Goal: Browse casually

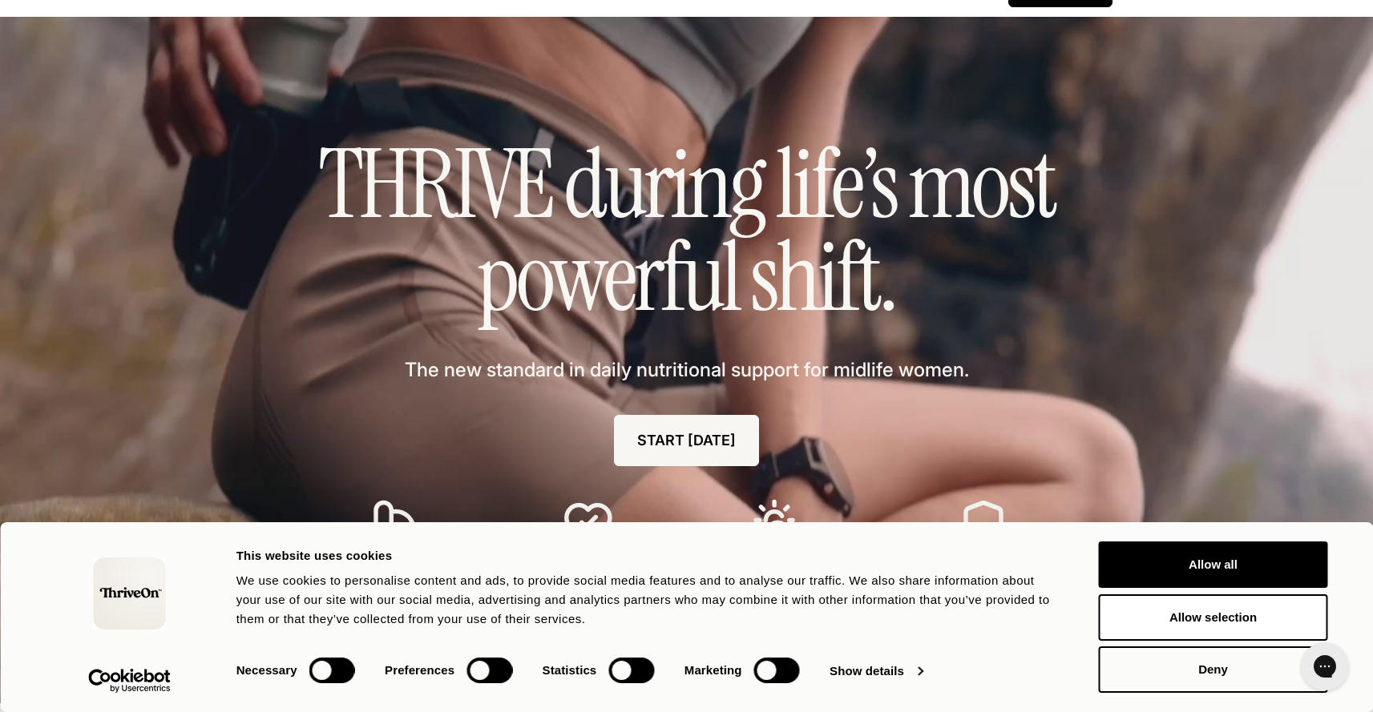
scroll to position [49, 0]
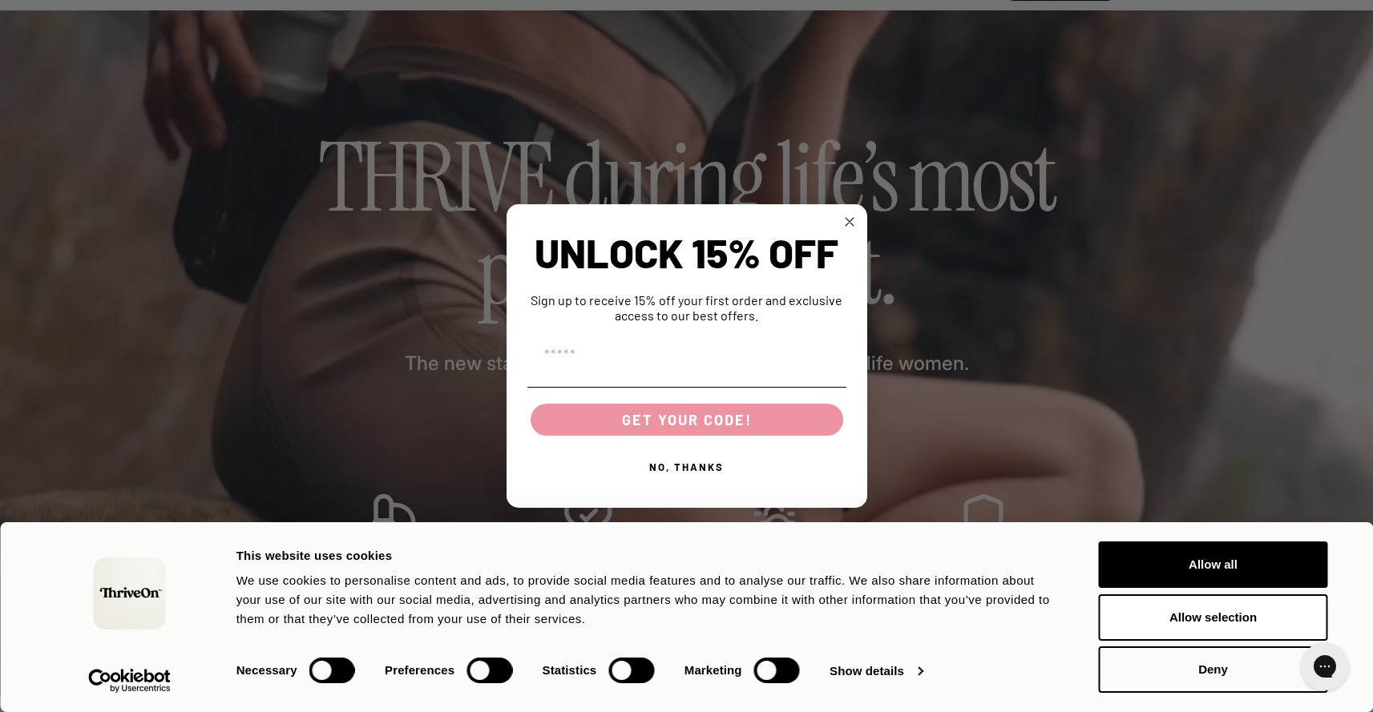
click at [849, 220] on circle "Close dialog" at bounding box center [849, 222] width 18 height 18
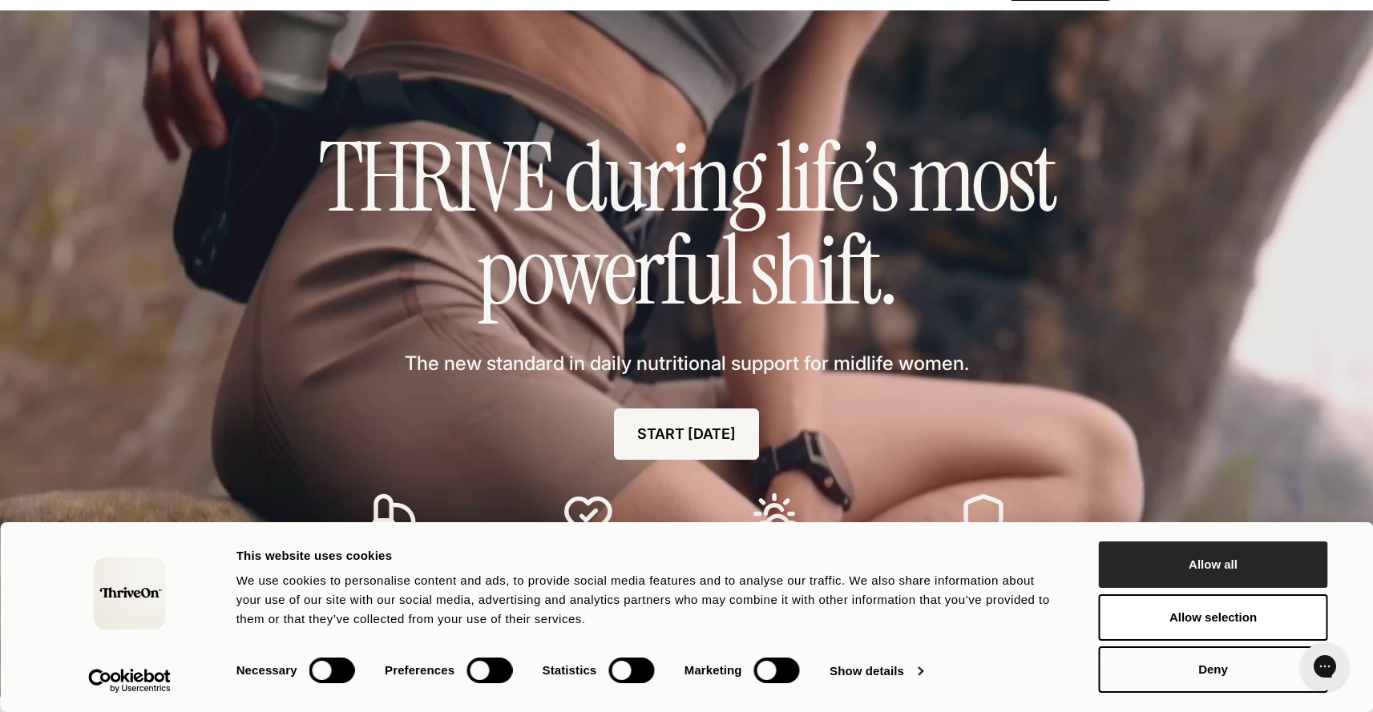
click at [1113, 563] on button "Allow all" at bounding box center [1213, 565] width 229 height 46
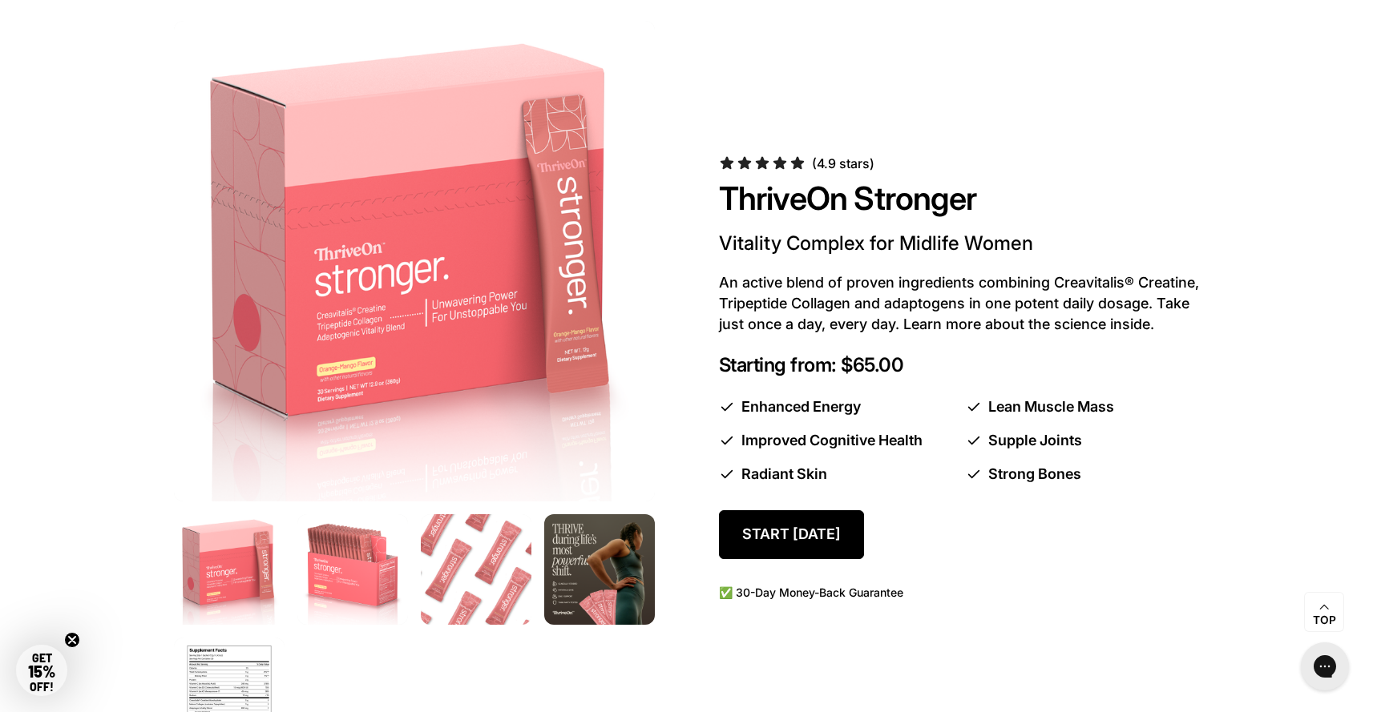
scroll to position [849, 0]
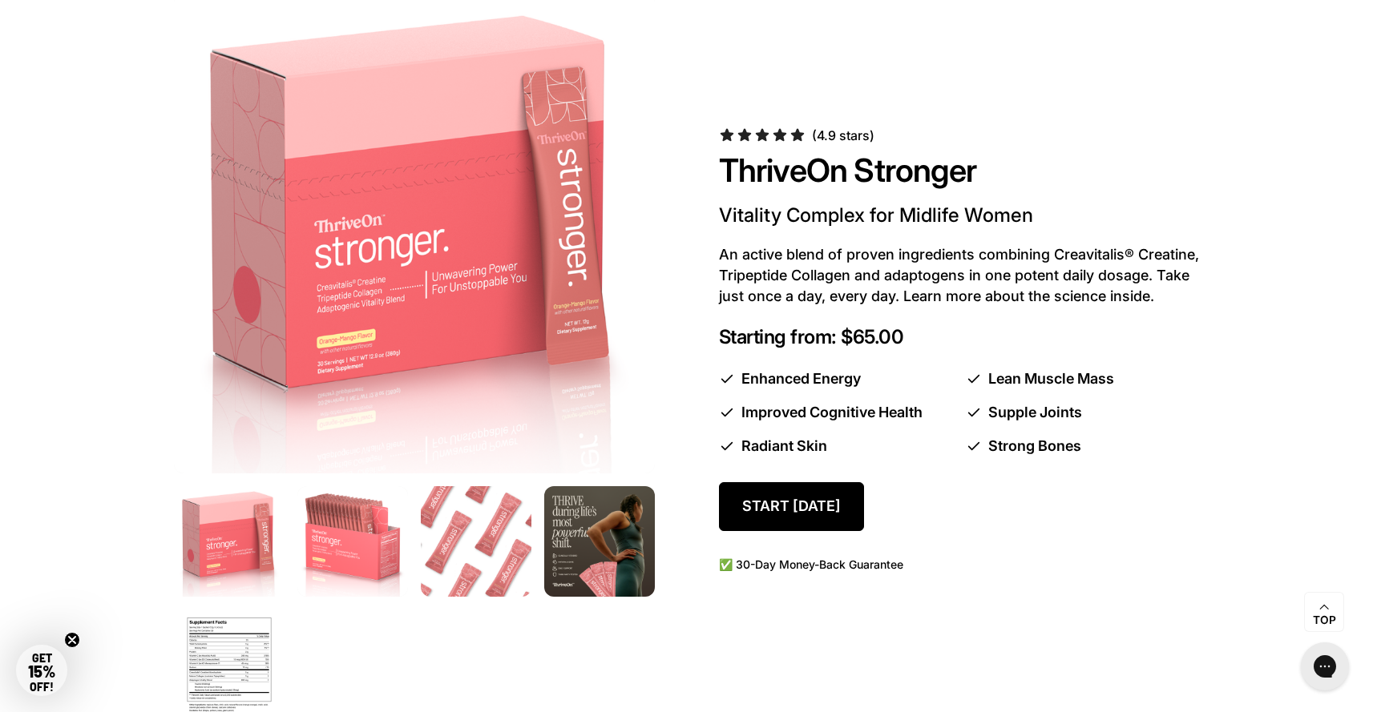
click at [337, 559] on img at bounding box center [352, 541] width 116 height 116
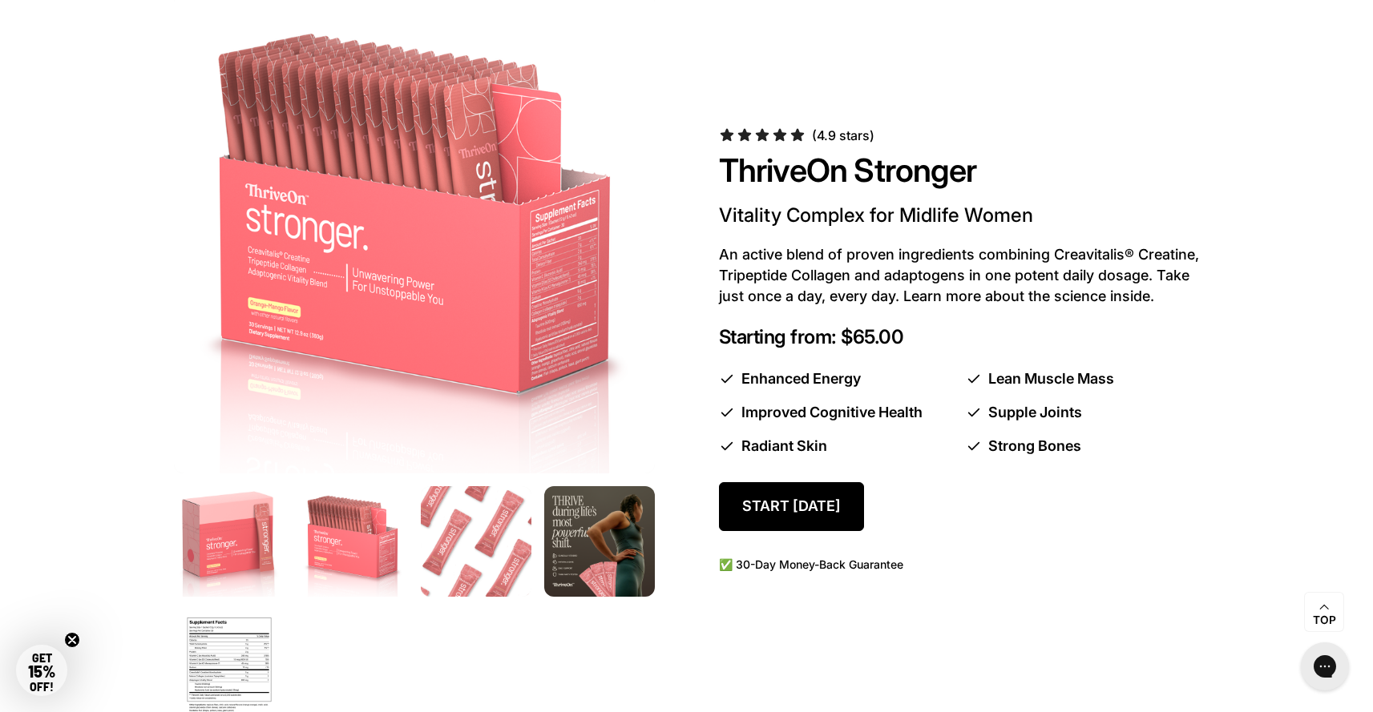
click at [474, 553] on img at bounding box center [475, 541] width 116 height 116
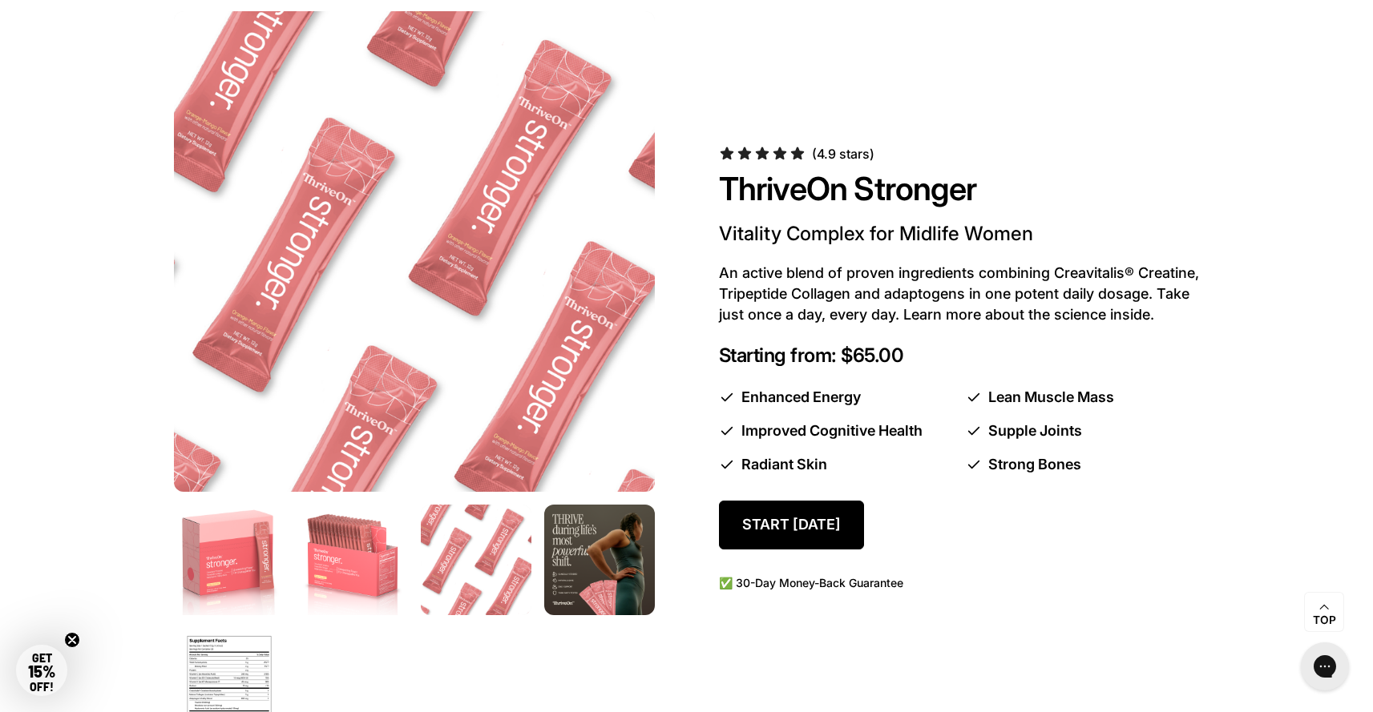
scroll to position [835, 0]
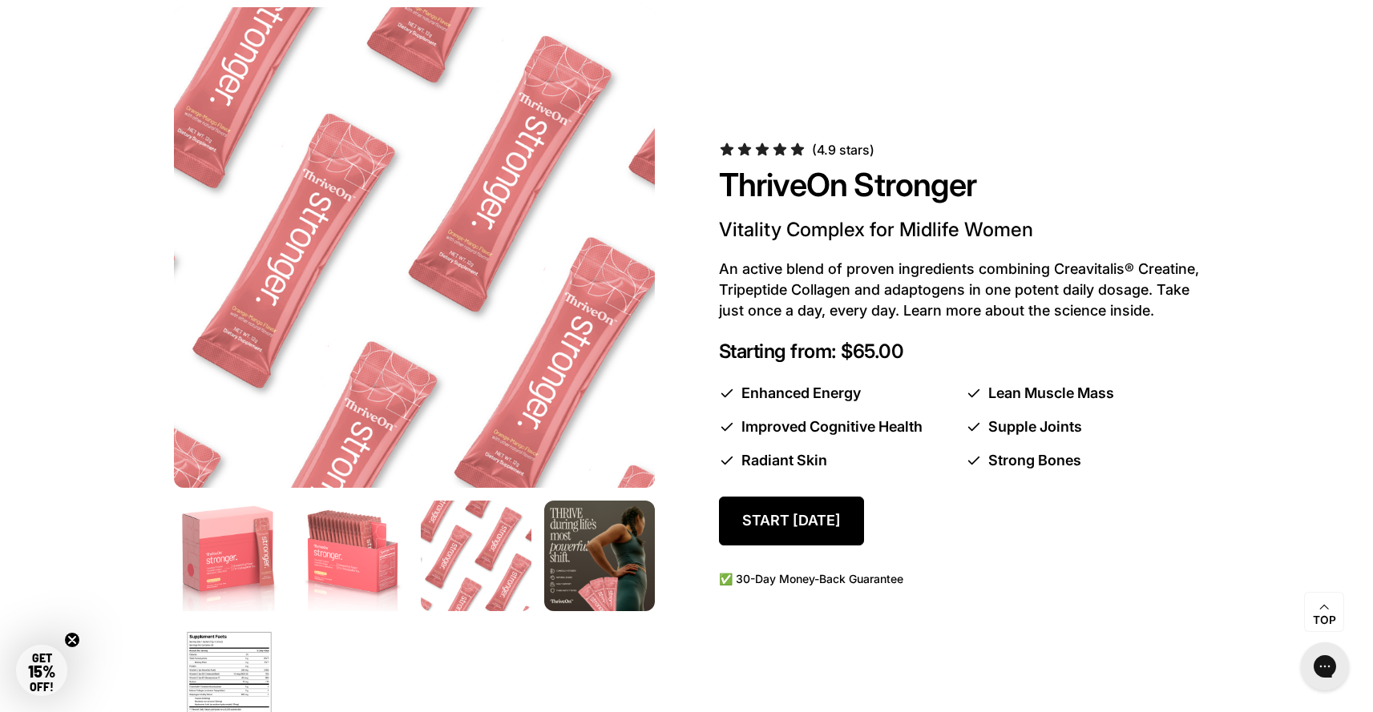
click at [570, 585] on img at bounding box center [599, 556] width 116 height 116
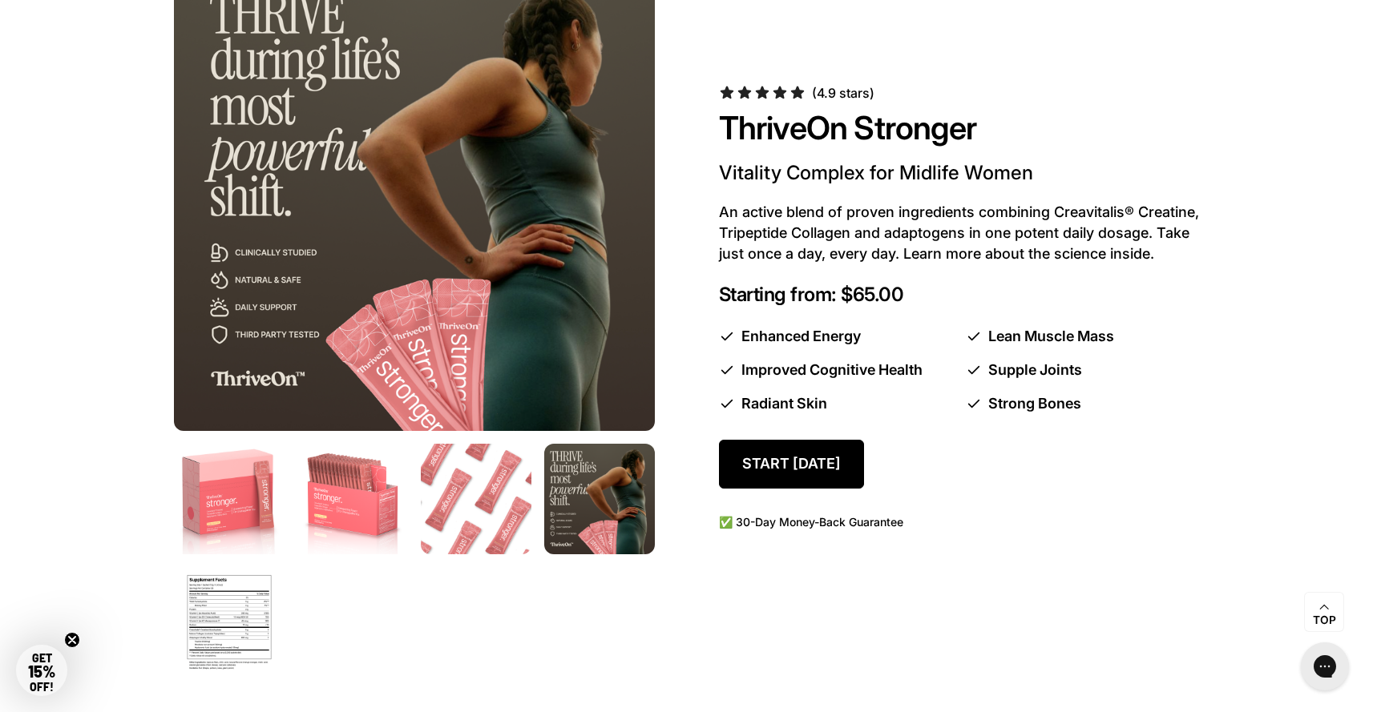
scroll to position [922, 0]
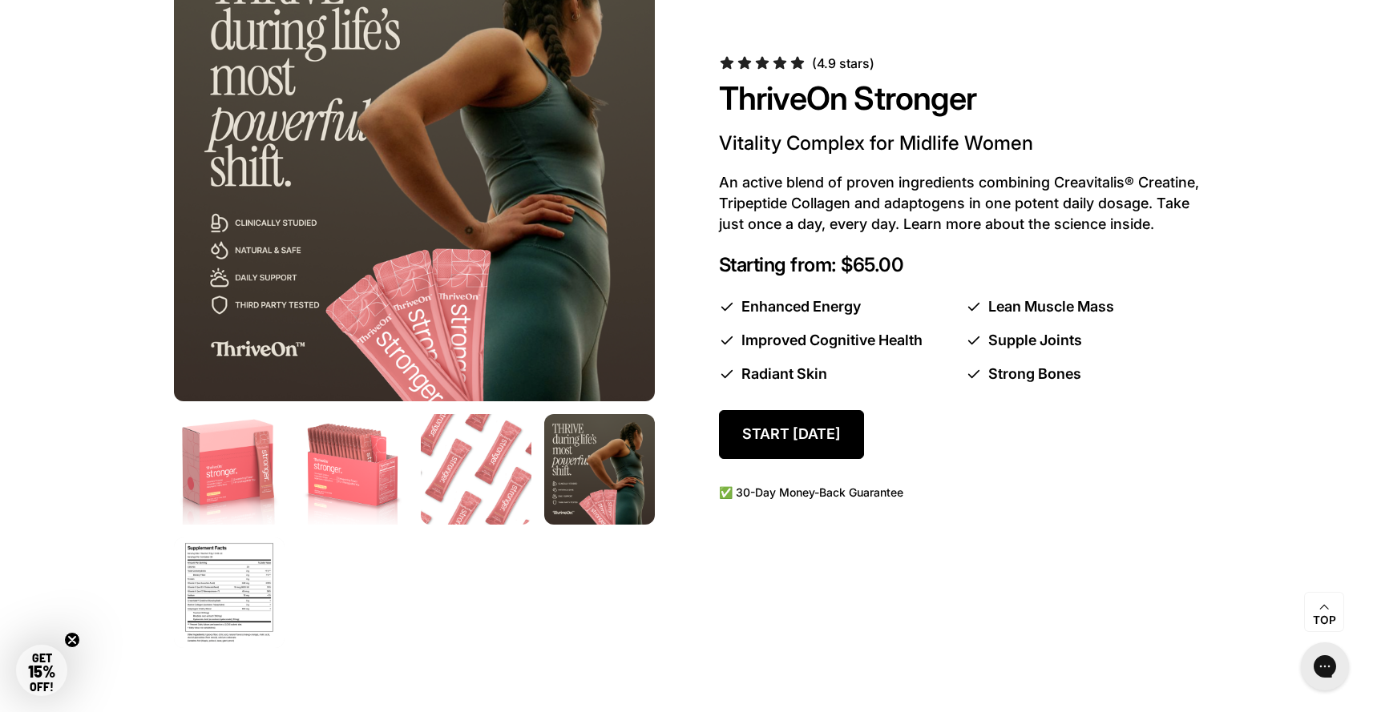
click at [197, 605] on img at bounding box center [229, 592] width 116 height 116
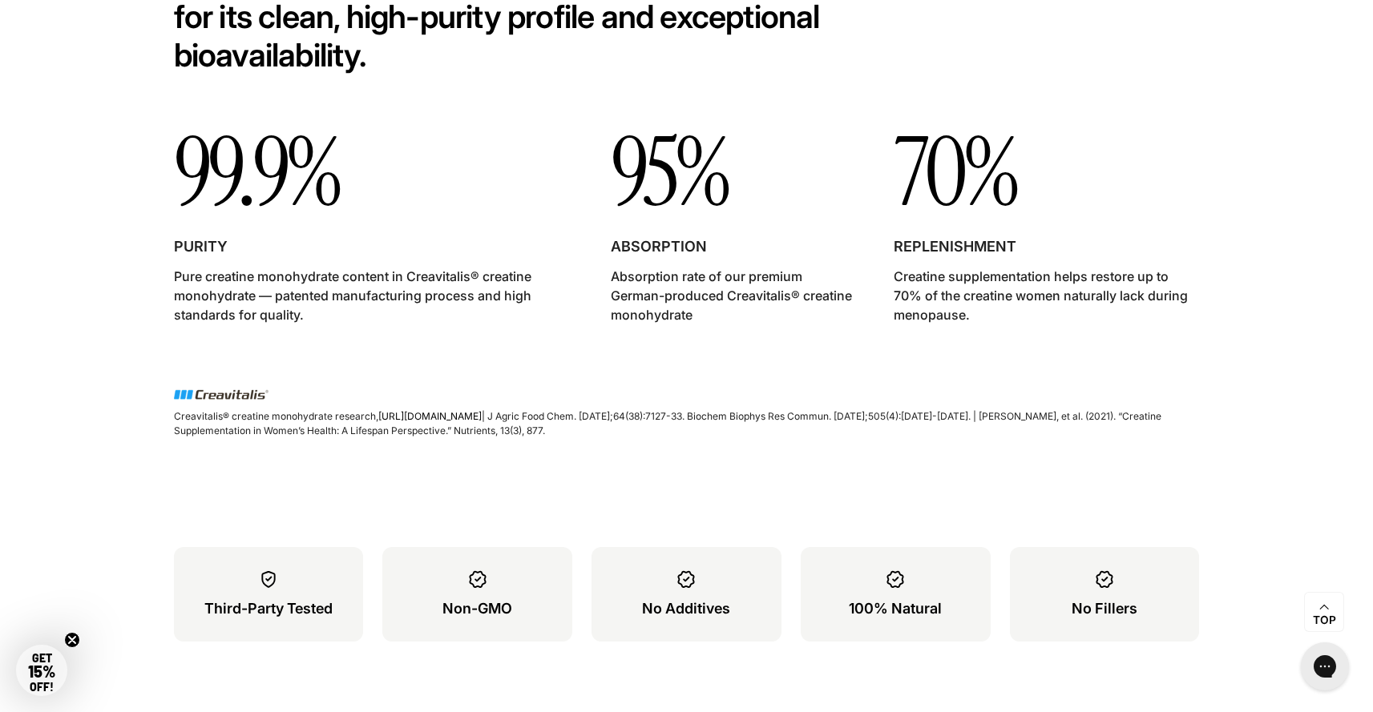
scroll to position [5559, 0]
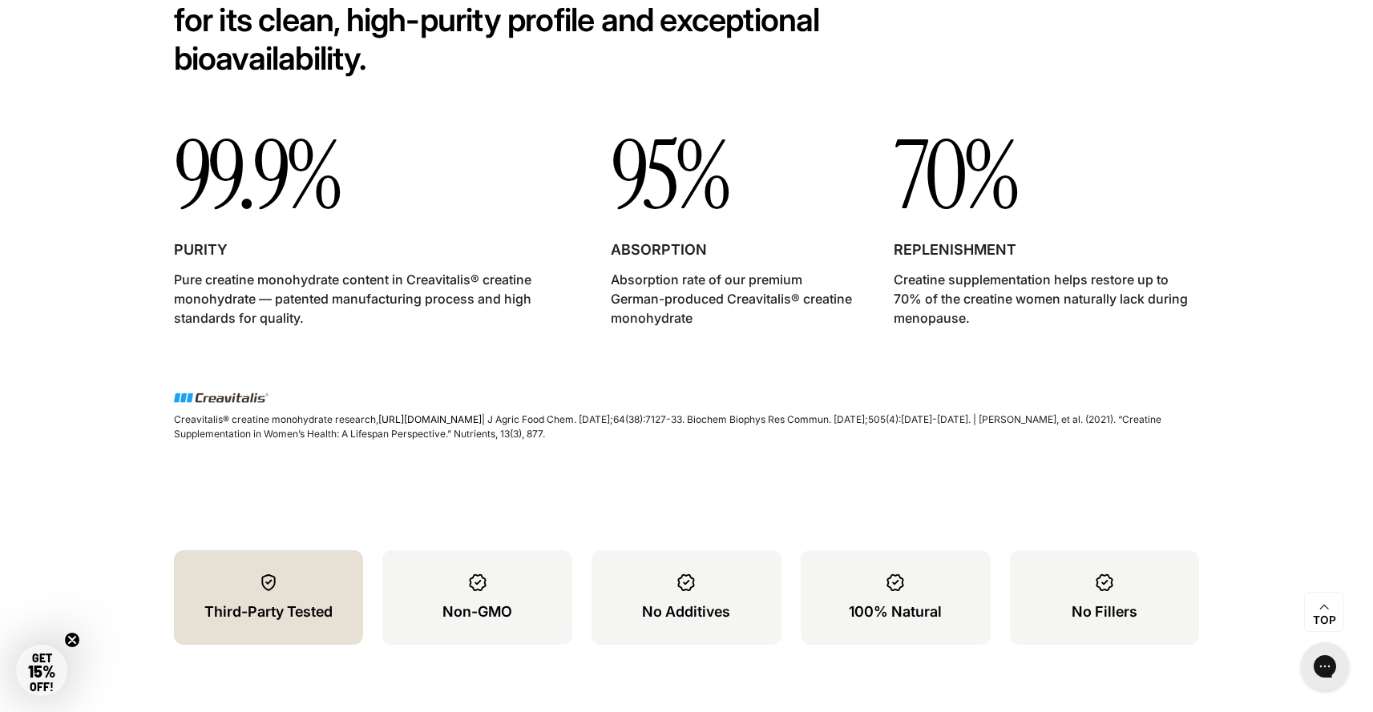
click at [280, 607] on p "Third-Party Tested" at bounding box center [268, 612] width 128 height 21
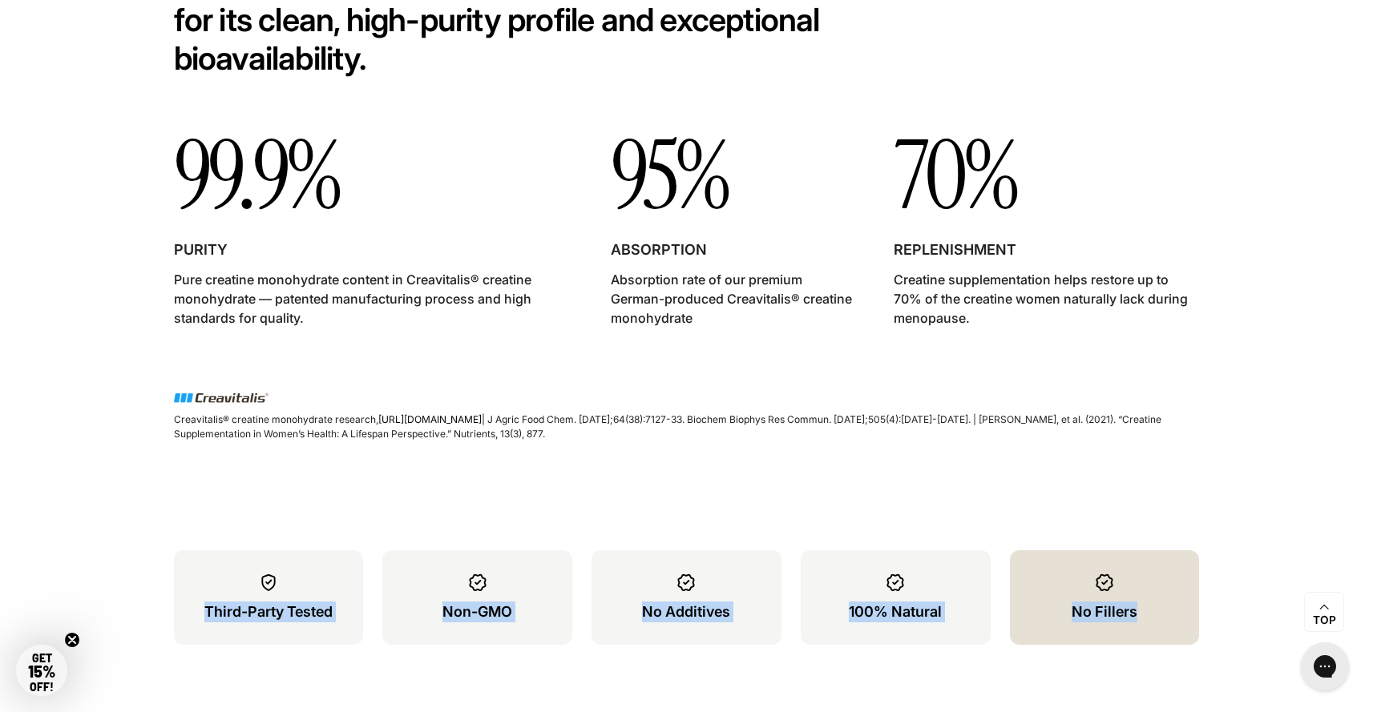
drag, startPoint x: 206, startPoint y: 618, endPoint x: 1139, endPoint y: 630, distance: 932.8
click at [1139, 630] on ul "Third-Party Tested Non-GMO No Additives 100% Natural No Fillers" at bounding box center [687, 598] width 1026 height 95
copy ul "Third-Party Tested Non-GMO No Additives 100% Natural No Fillers"
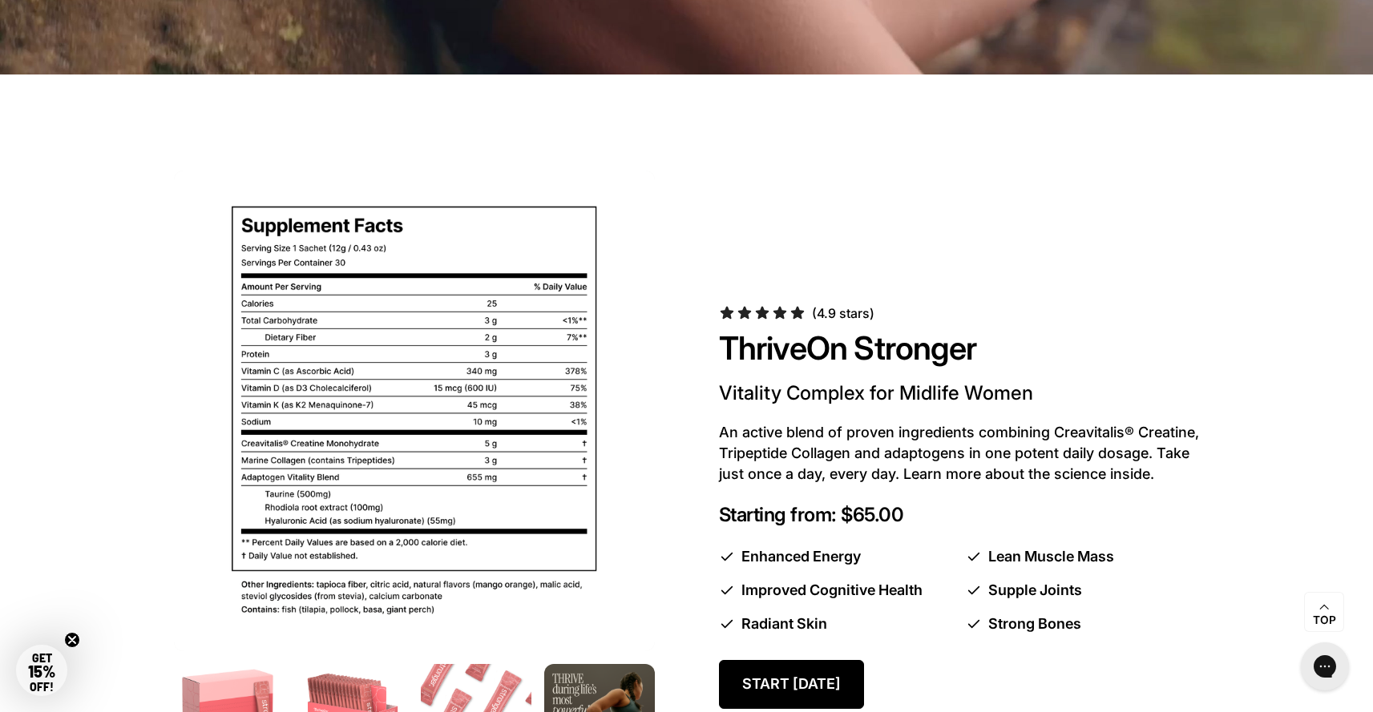
scroll to position [693, 0]
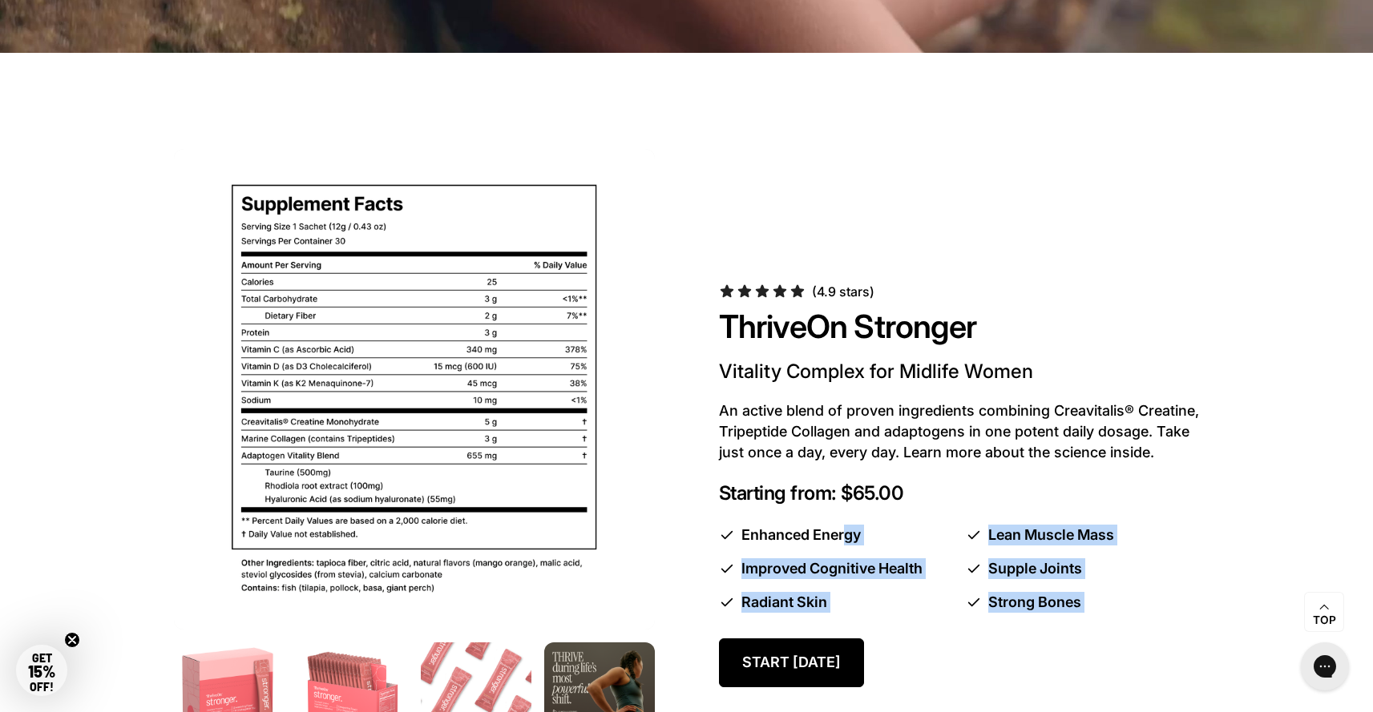
drag, startPoint x: 743, startPoint y: 540, endPoint x: 1152, endPoint y: 640, distance: 421.6
click at [1152, 640] on div "(4.9 stars) ThriveOn Stronger Vitality Complex for Midlife Women An active blen…" at bounding box center [959, 512] width 481 height 458
copy div "Enhanced Energy Lean Muscle Mass Improved Cognitive Health Supple Joints Radian…"
click at [1055, 607] on li "Strong Bones" at bounding box center [1083, 602] width 234 height 21
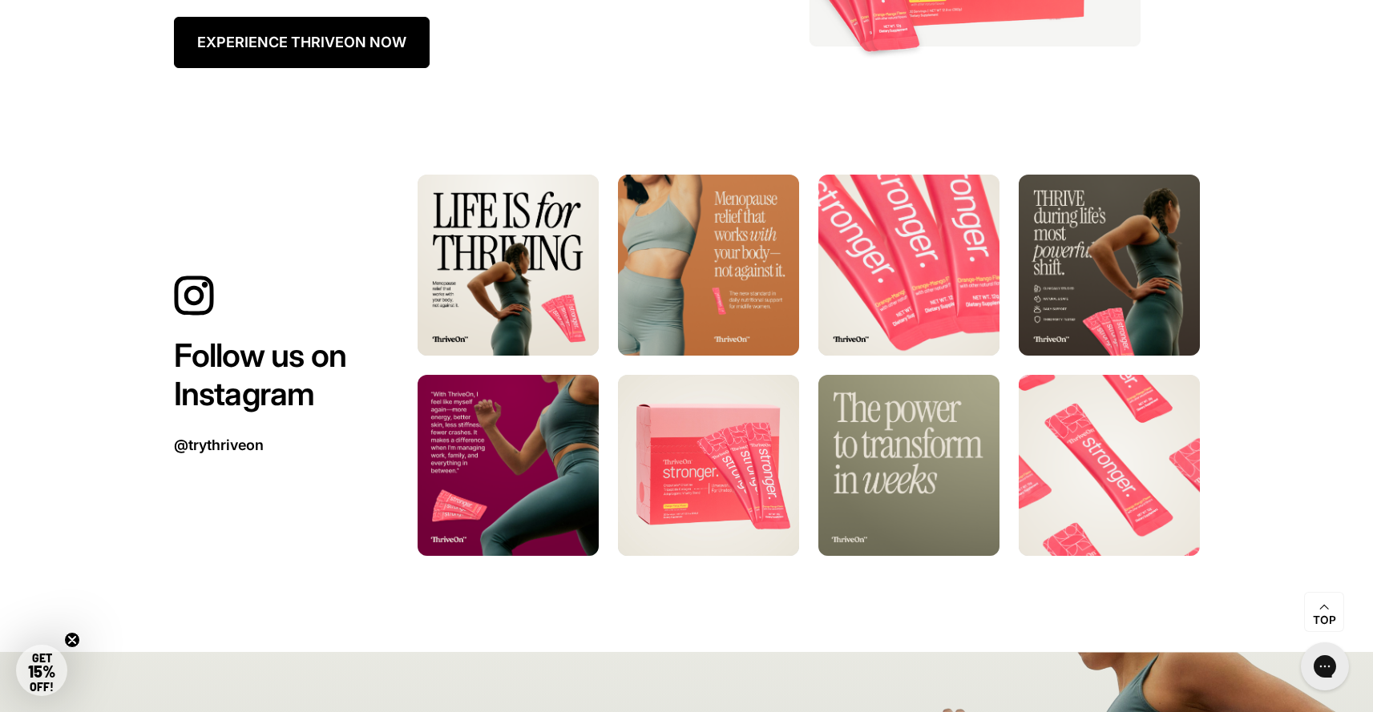
scroll to position [9170, 0]
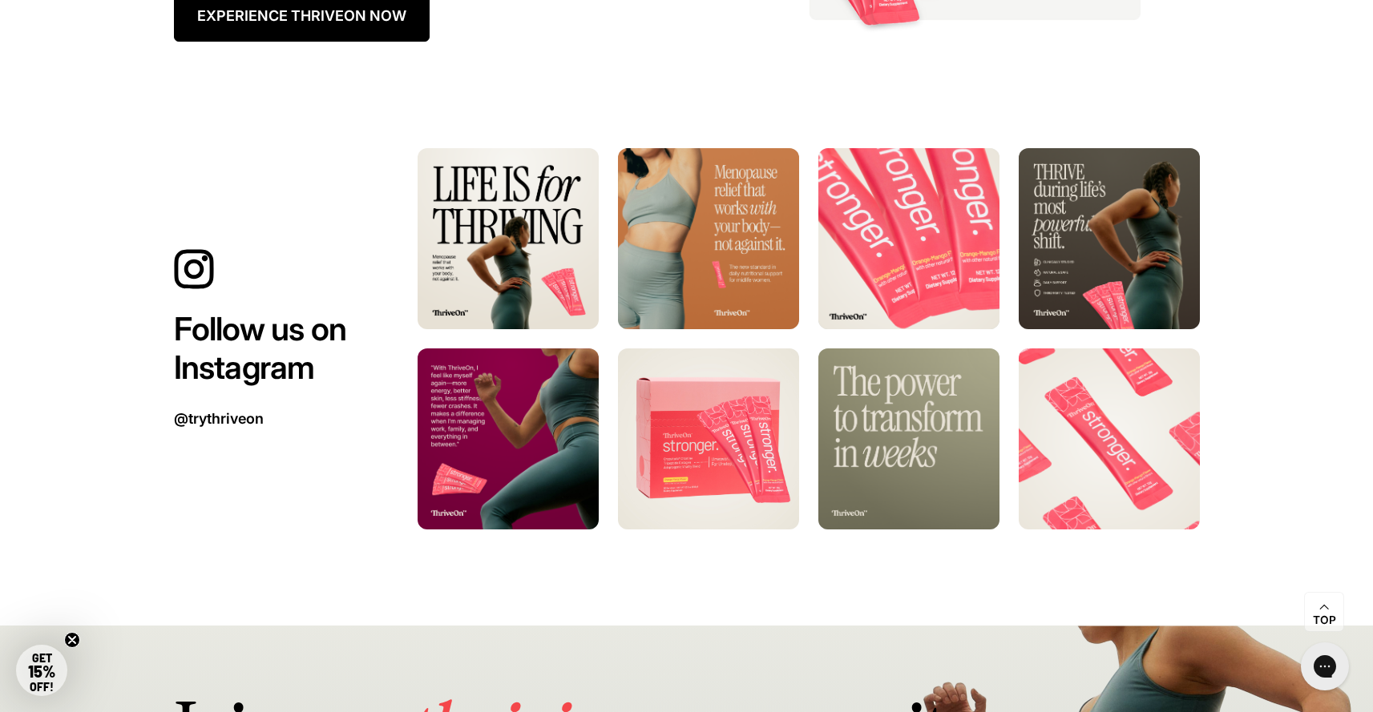
drag, startPoint x: 779, startPoint y: 514, endPoint x: 922, endPoint y: 129, distance: 411.0
